Goal: Find specific page/section: Find specific page/section

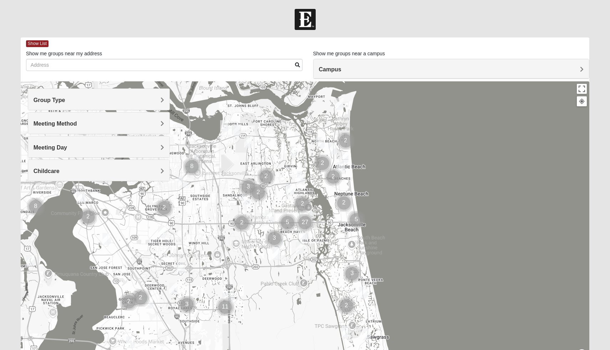
click at [158, 98] on h4 "Group Type" at bounding box center [99, 100] width 131 height 7
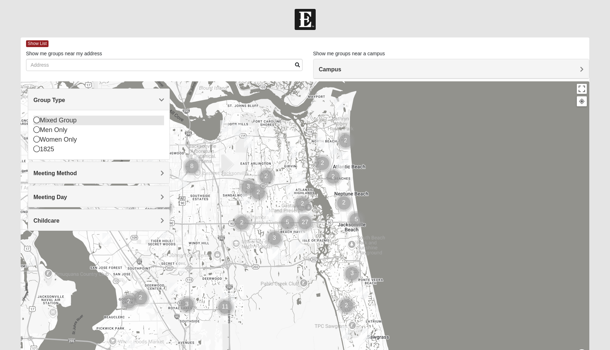
click at [36, 121] on icon at bounding box center [37, 120] width 6 height 6
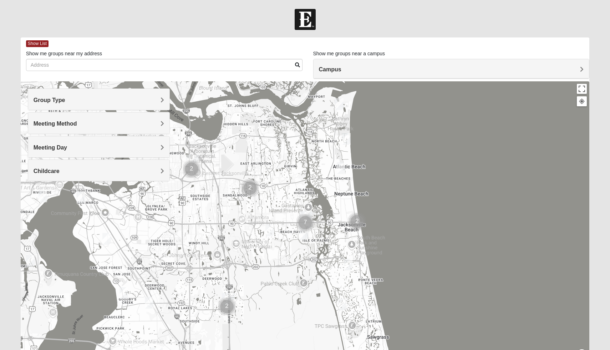
click at [133, 121] on h4 "Meeting Method" at bounding box center [99, 123] width 131 height 7
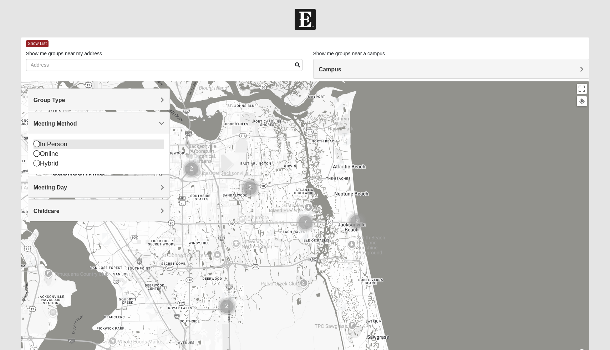
click at [37, 144] on icon at bounding box center [37, 144] width 6 height 6
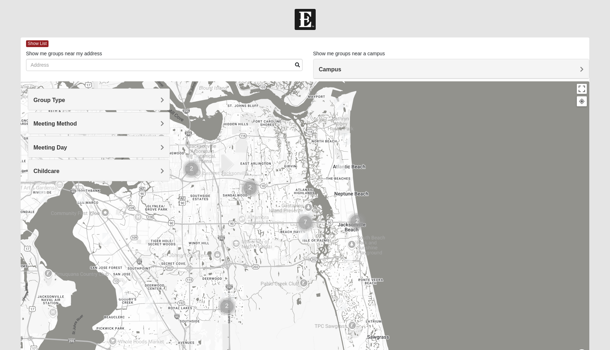
click at [95, 148] on h4 "Meeting Day" at bounding box center [99, 147] width 131 height 7
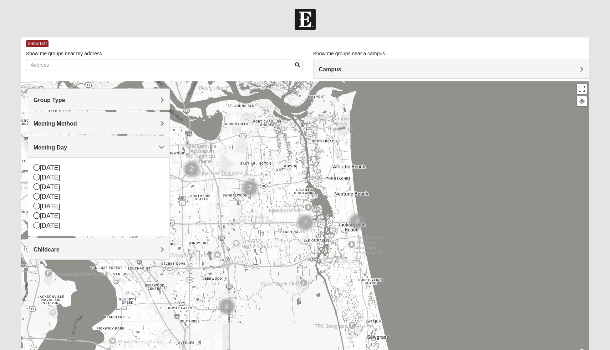
click at [95, 148] on h4 "Meeting Day" at bounding box center [99, 147] width 131 height 7
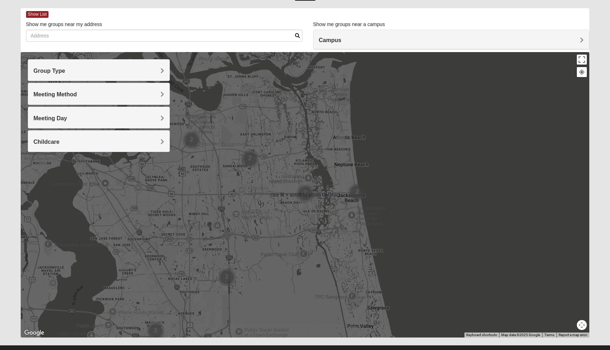
scroll to position [43, 0]
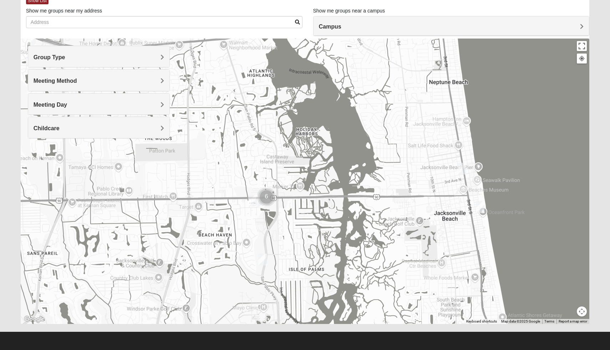
click at [261, 199] on img "Cluster of 6 groups" at bounding box center [267, 197] width 18 height 18
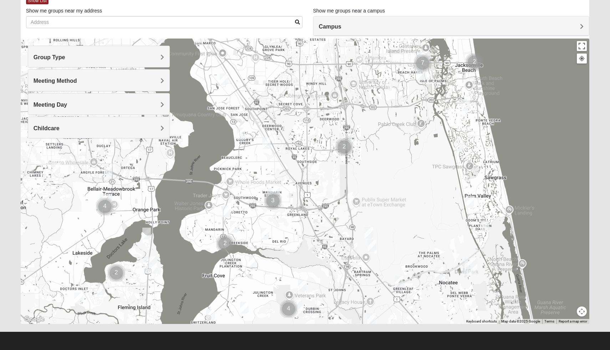
drag, startPoint x: 347, startPoint y: 211, endPoint x: 374, endPoint y: 101, distance: 113.4
click at [374, 98] on div "To navigate, press the arrow keys." at bounding box center [305, 181] width 569 height 285
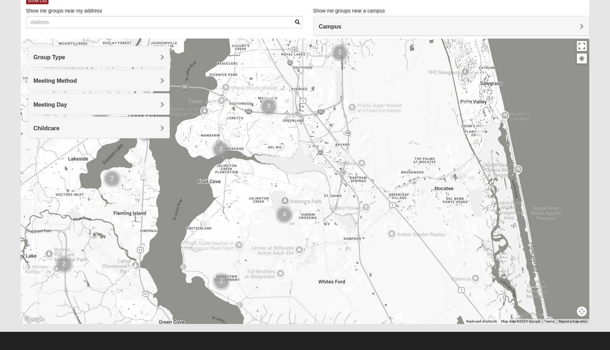
drag, startPoint x: 378, startPoint y: 164, endPoint x: 375, endPoint y: 82, distance: 82.5
click at [375, 82] on div "To navigate, press the arrow keys." at bounding box center [305, 181] width 569 height 285
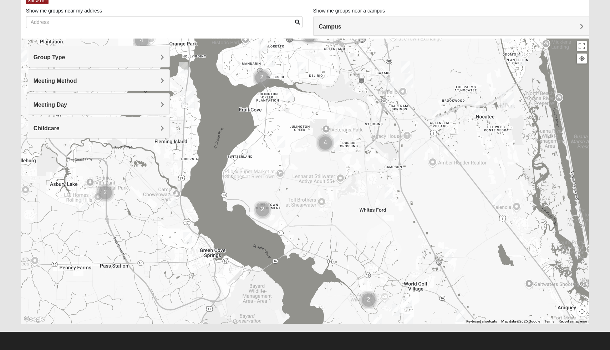
drag, startPoint x: 323, startPoint y: 176, endPoint x: 366, endPoint y: 103, distance: 84.7
click at [366, 103] on div "To navigate, press the arrow keys." at bounding box center [305, 181] width 569 height 285
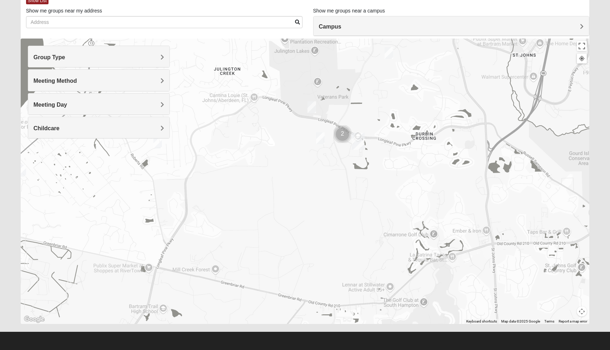
click at [343, 136] on img "Cluster of 2 groups" at bounding box center [343, 134] width 18 height 18
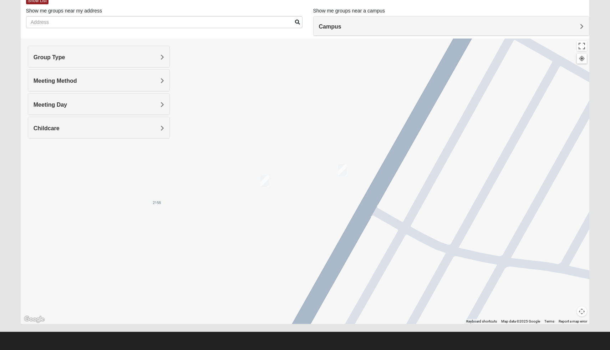
click at [342, 169] on img "On Campus Mixed Doerr 32259" at bounding box center [342, 170] width 9 height 12
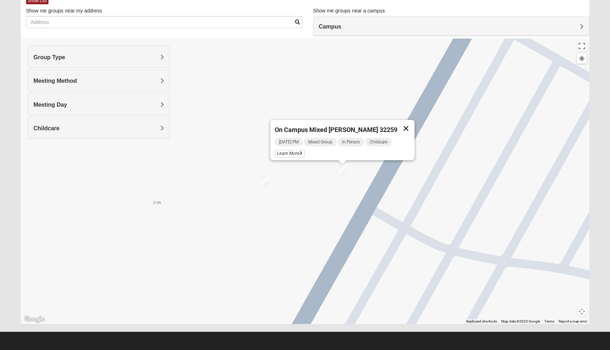
click at [399, 124] on button "Close" at bounding box center [405, 128] width 17 height 17
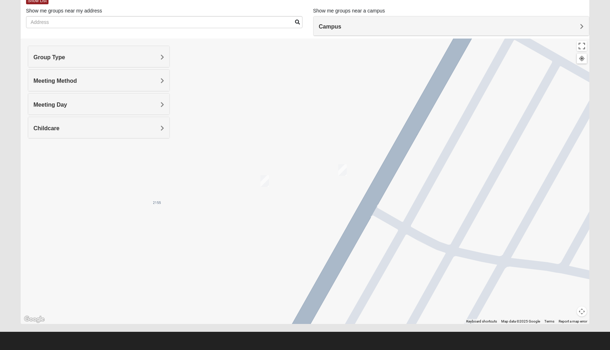
click at [265, 182] on img "On-campus Mixed Galloway 32259" at bounding box center [264, 181] width 9 height 12
click at [322, 135] on button "Close" at bounding box center [328, 139] width 17 height 17
